Goal: Information Seeking & Learning: Find specific fact

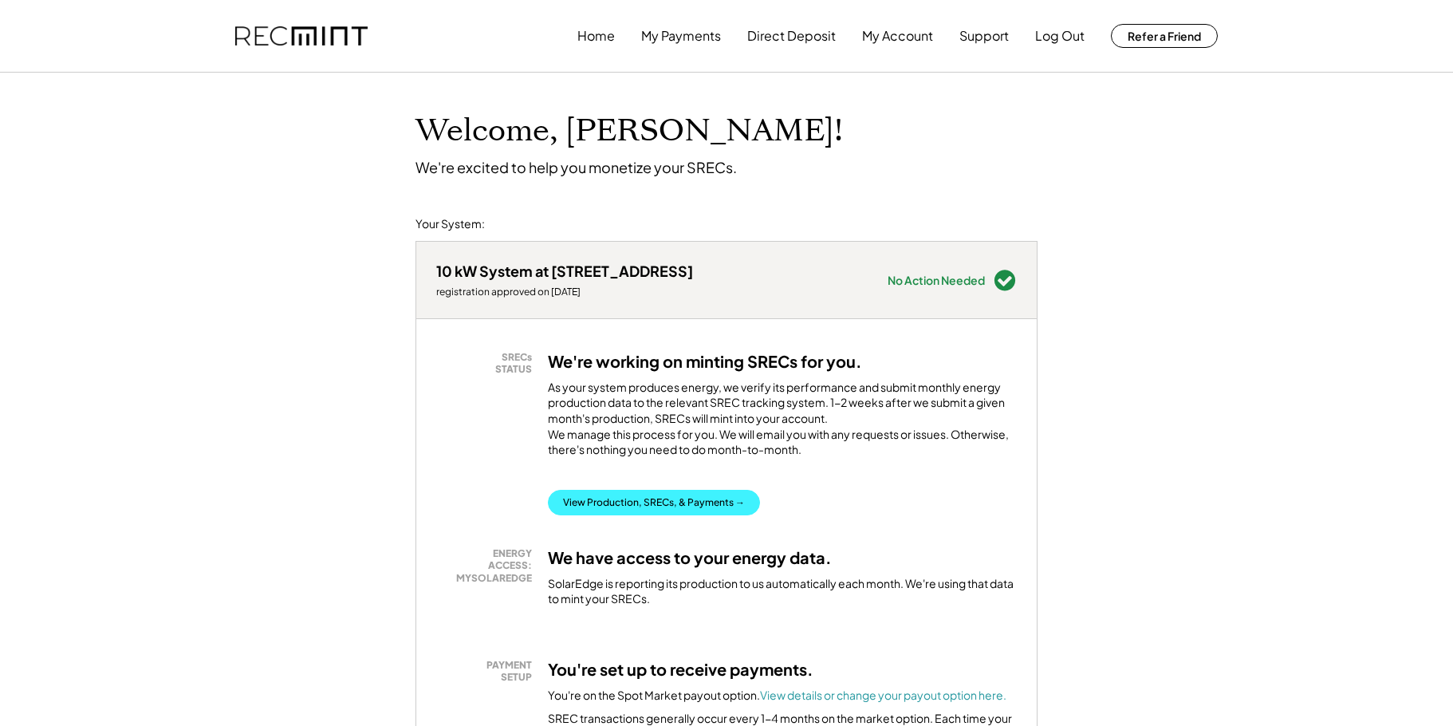
click at [617, 512] on button "View Production, SRECs, & Payments →" at bounding box center [654, 503] width 212 height 26
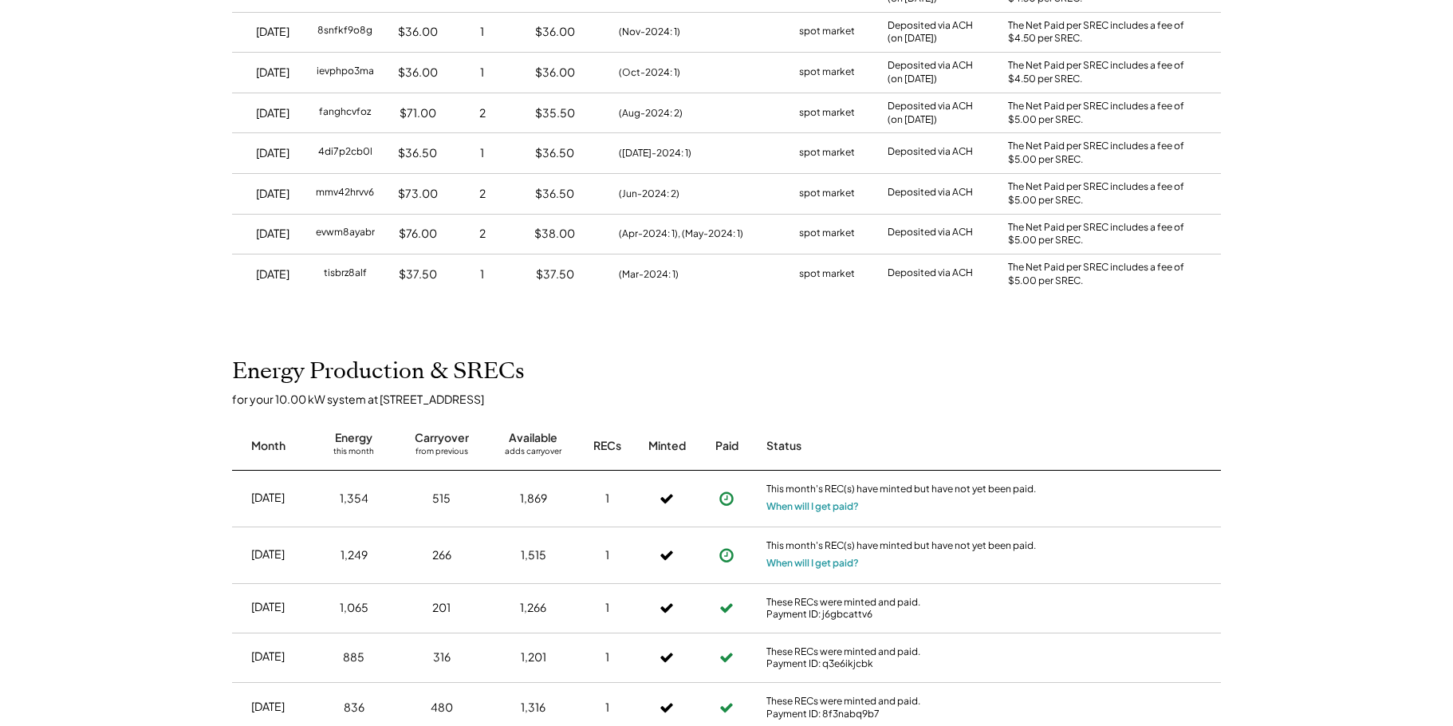
scroll to position [558, 0]
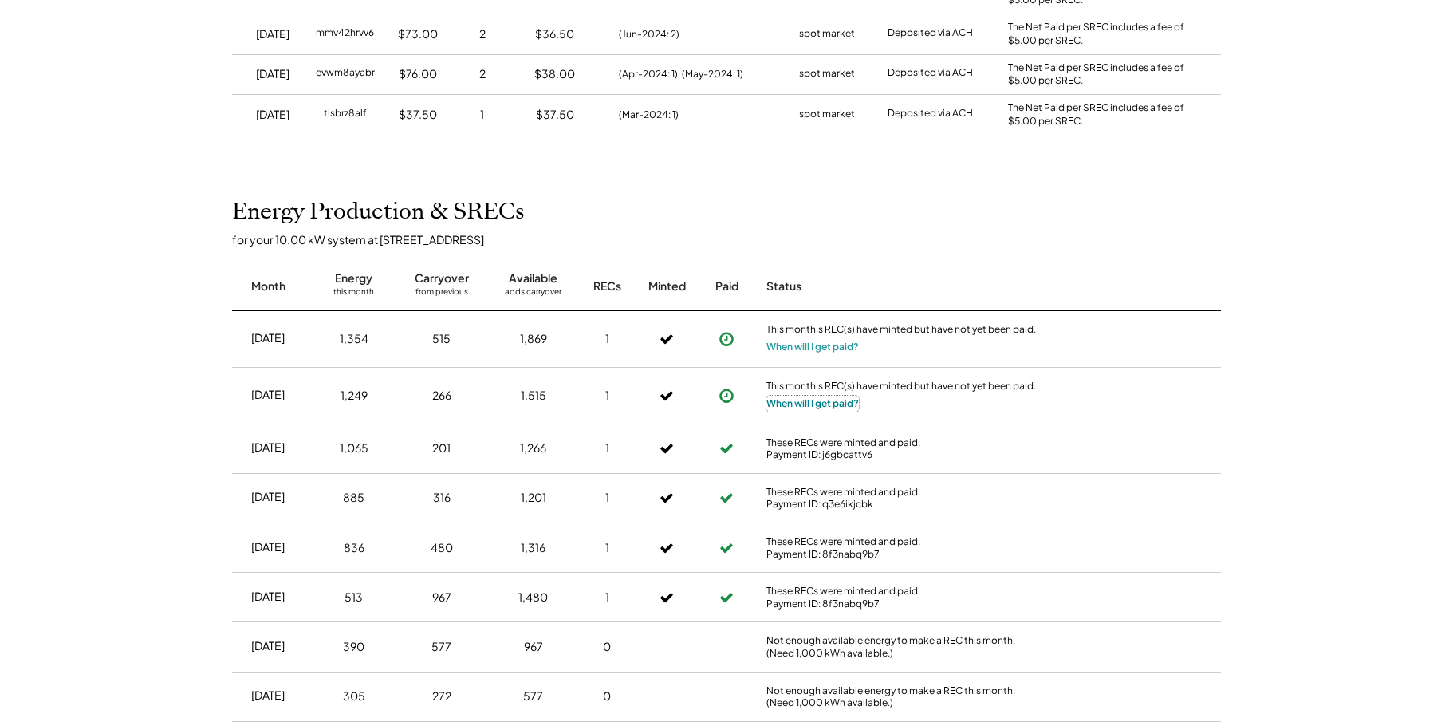
click at [825, 404] on button "When will I get paid?" at bounding box center [812, 404] width 93 height 16
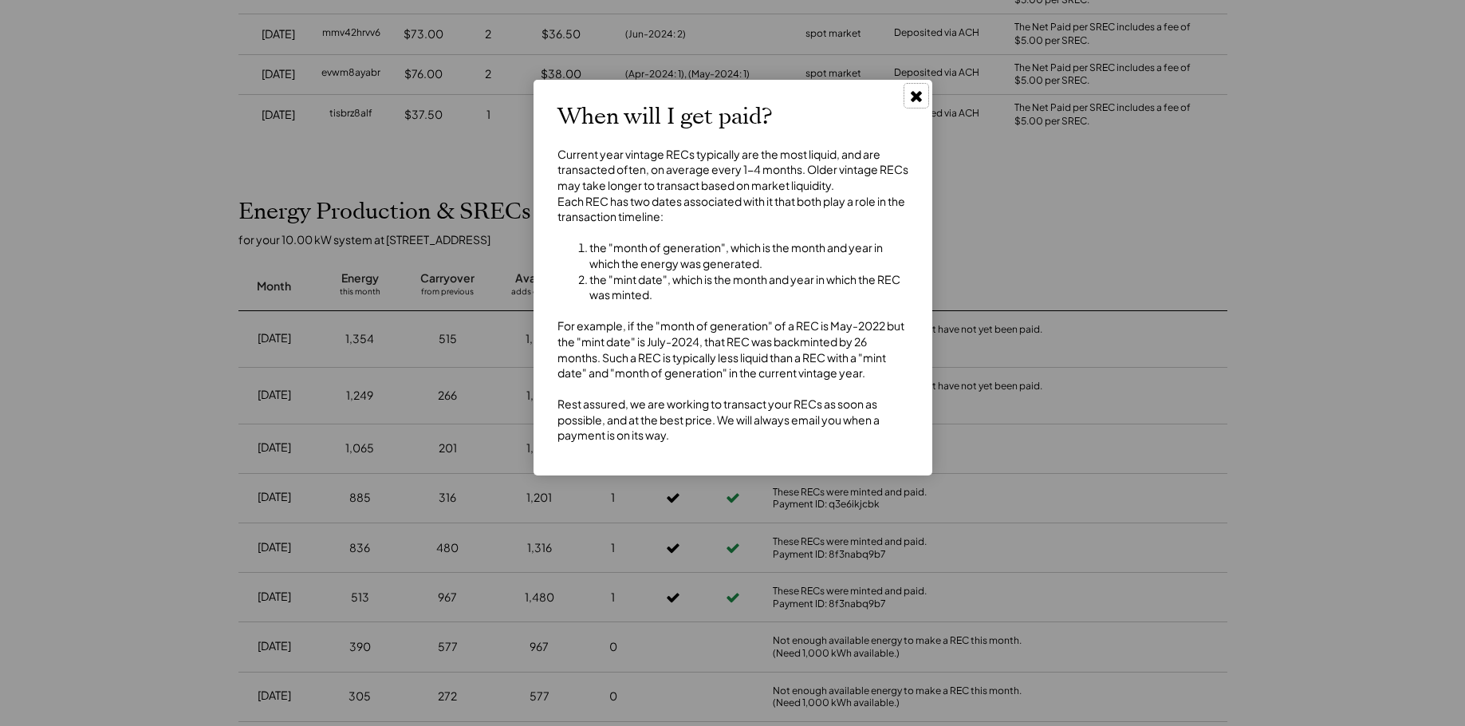
click at [915, 92] on icon at bounding box center [916, 96] width 16 height 16
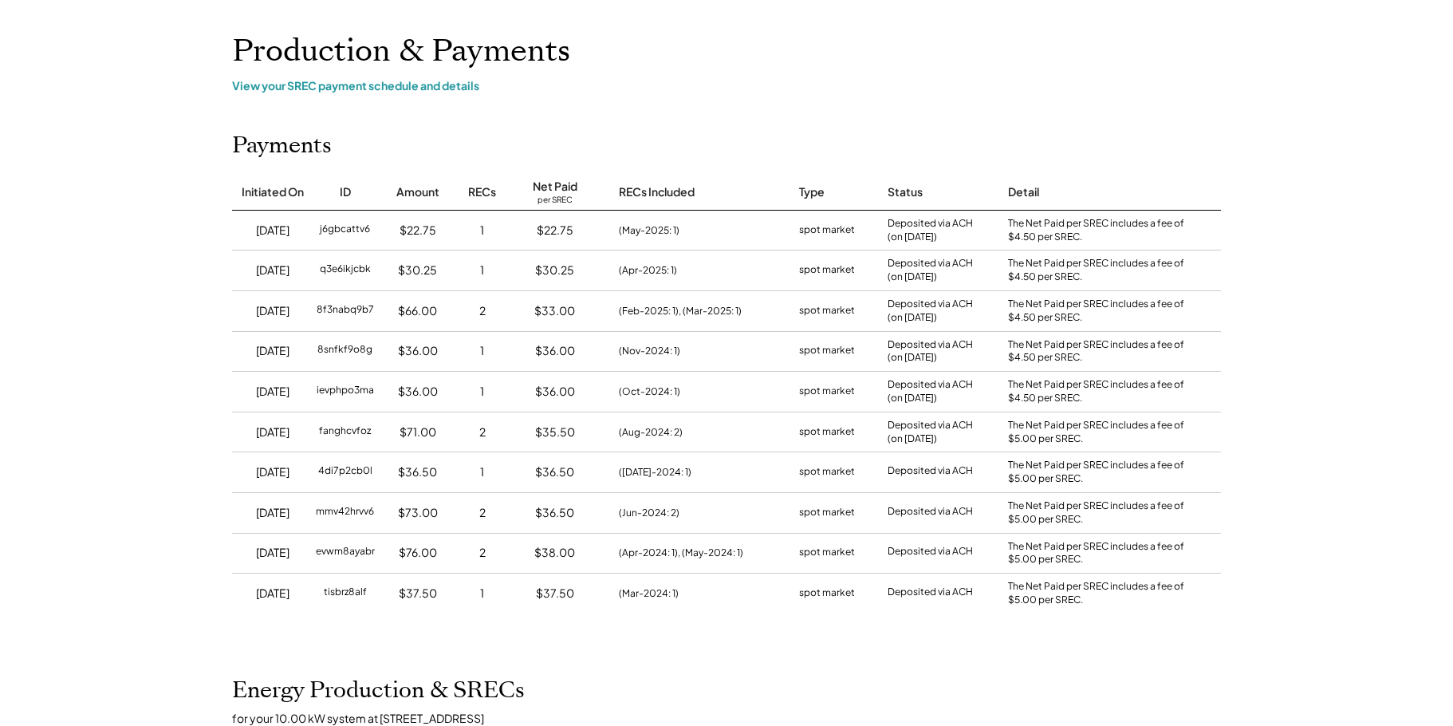
scroll to position [0, 0]
